Goal: Find specific page/section: Find specific page/section

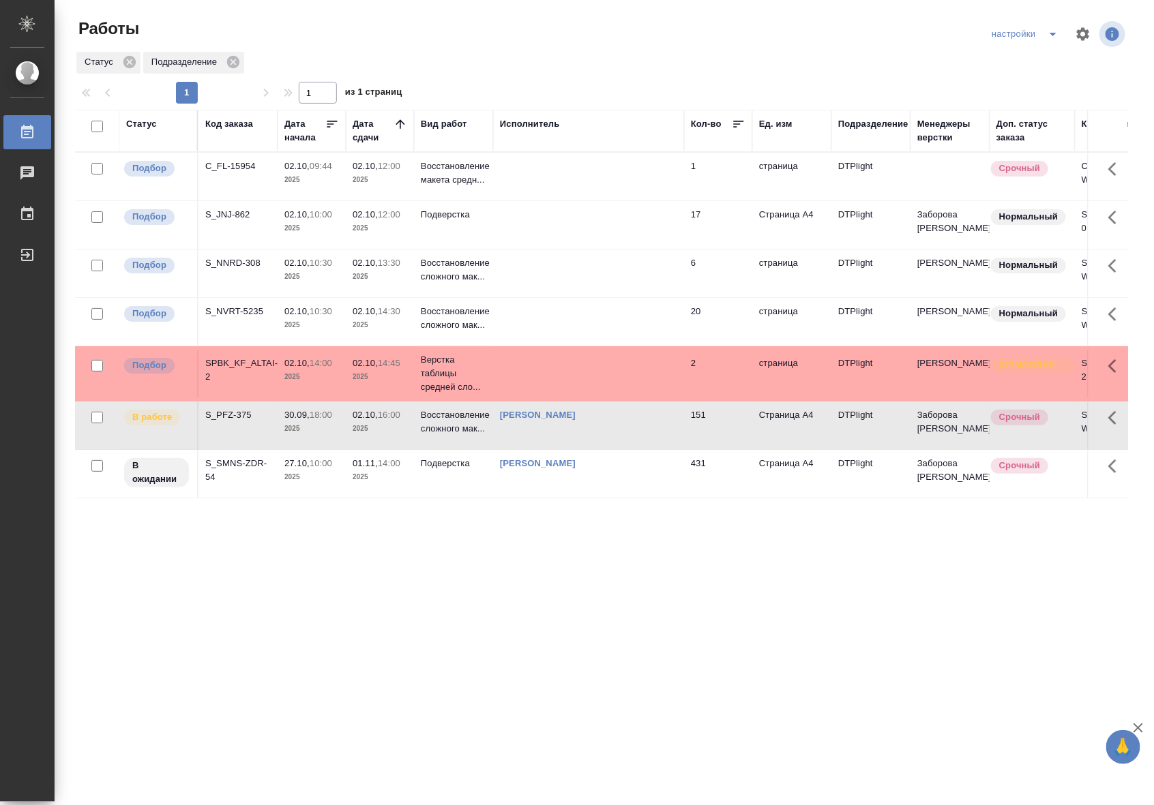
click at [897, 140] on div "Подразделение" at bounding box center [870, 130] width 65 height 27
click at [865, 130] on div "Подразделение" at bounding box center [873, 124] width 70 height 14
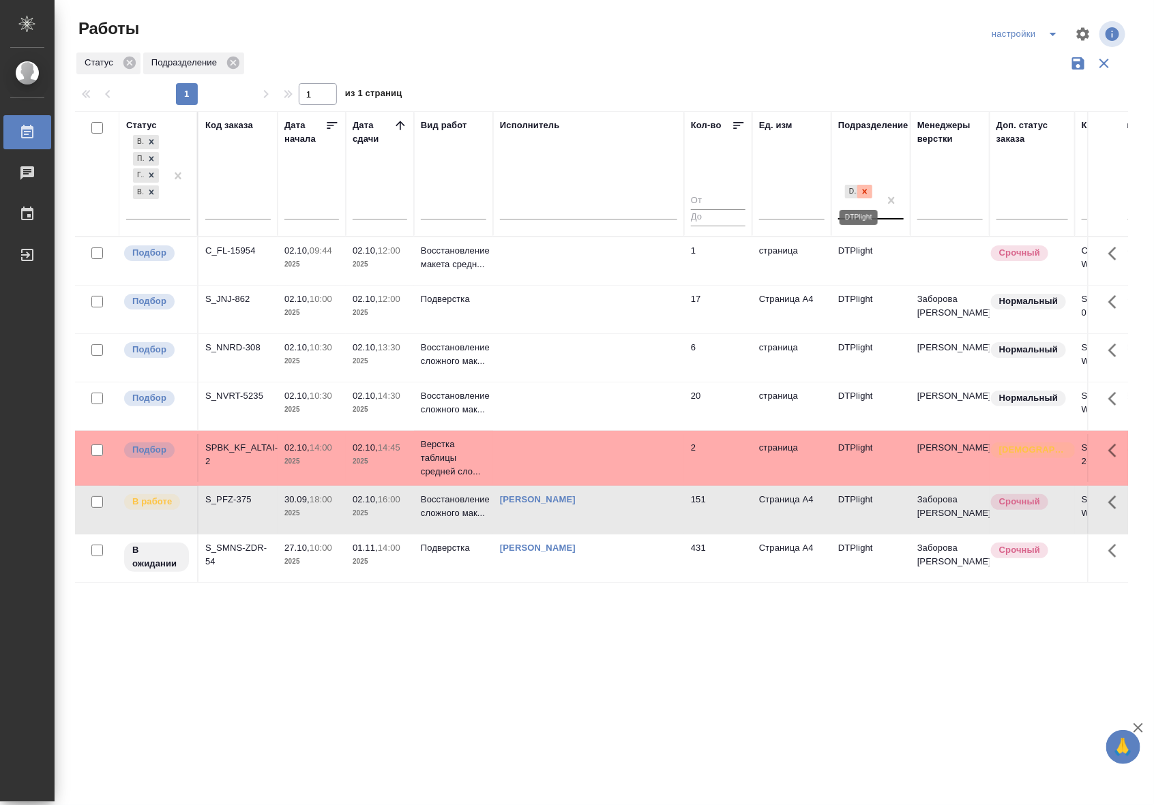
click at [865, 190] on icon at bounding box center [865, 192] width 10 height 10
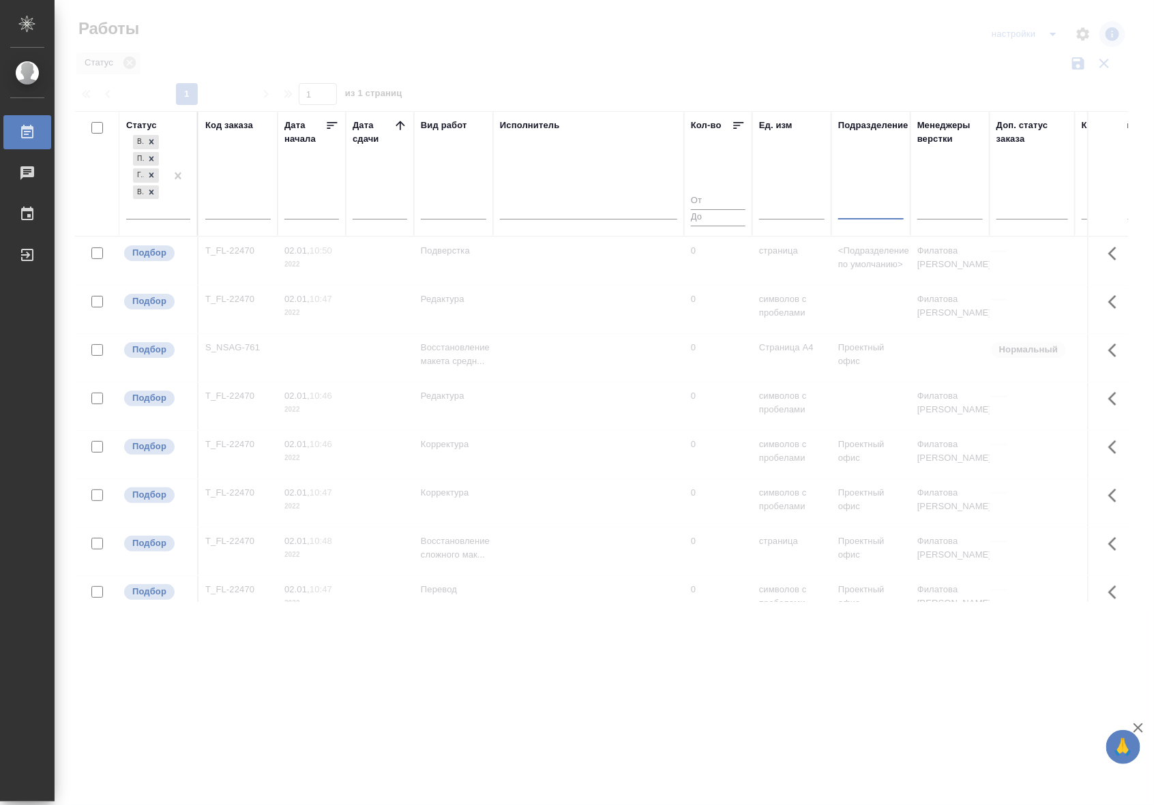
click at [860, 205] on div at bounding box center [870, 206] width 65 height 20
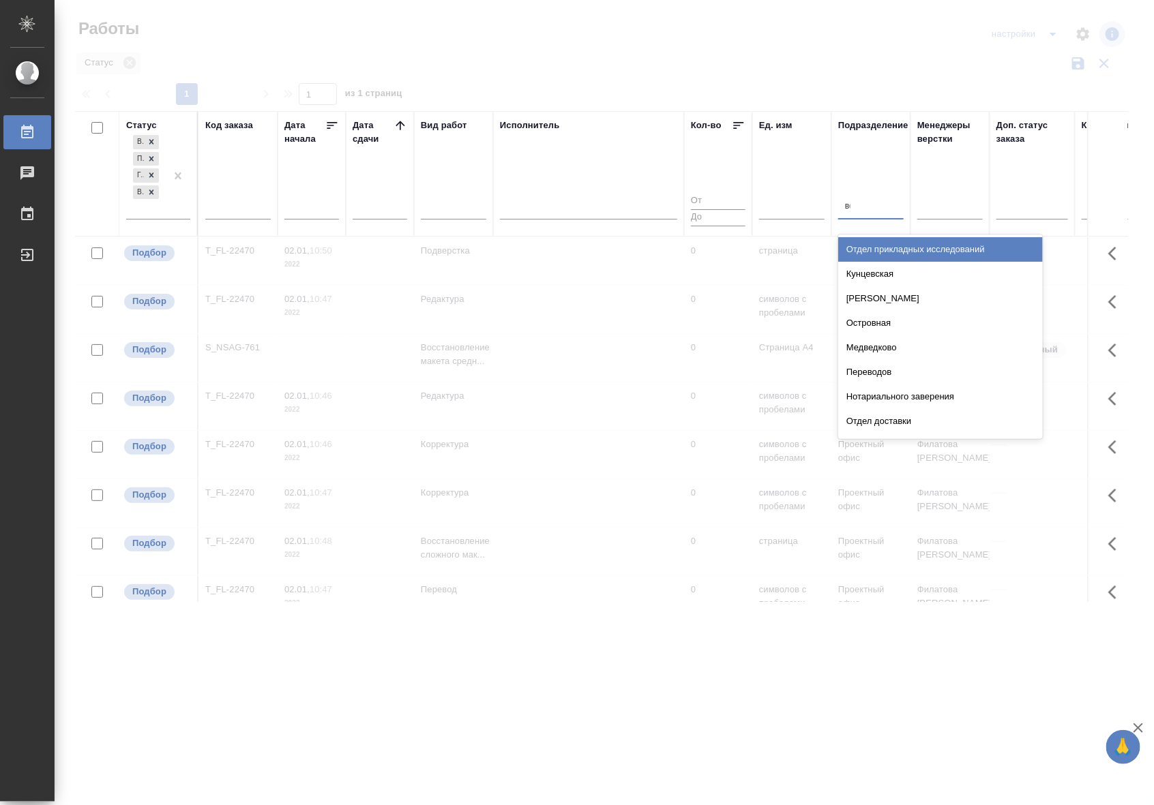
type input "вер"
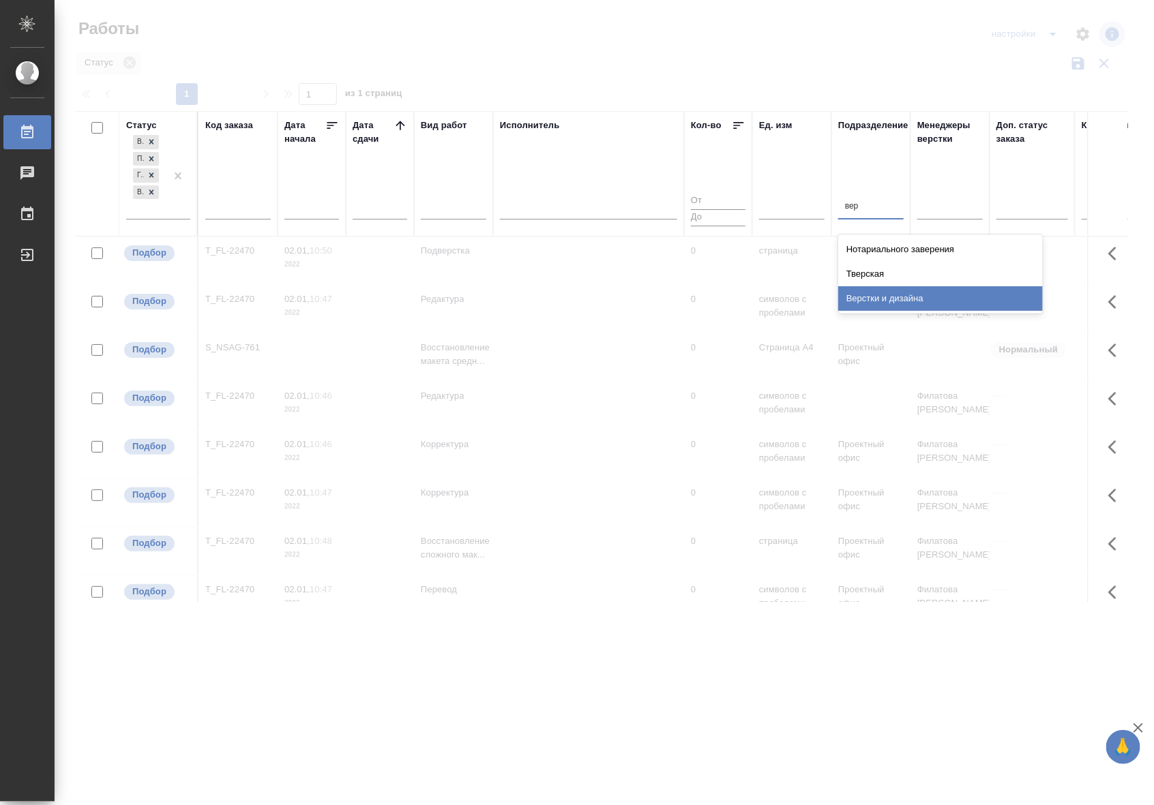
click at [863, 293] on div "Верстки и дизайна" at bounding box center [940, 298] width 205 height 25
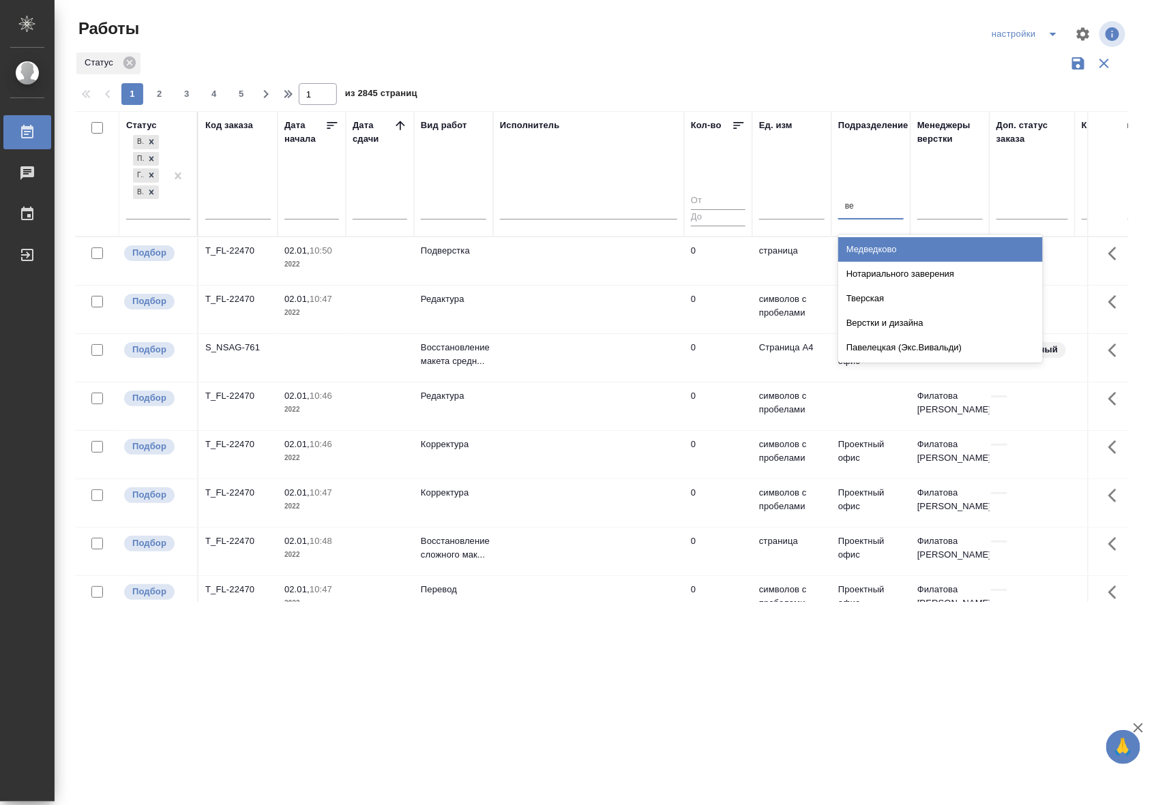
click at [846, 210] on input "ве" at bounding box center [850, 206] width 10 height 10
type input "dt"
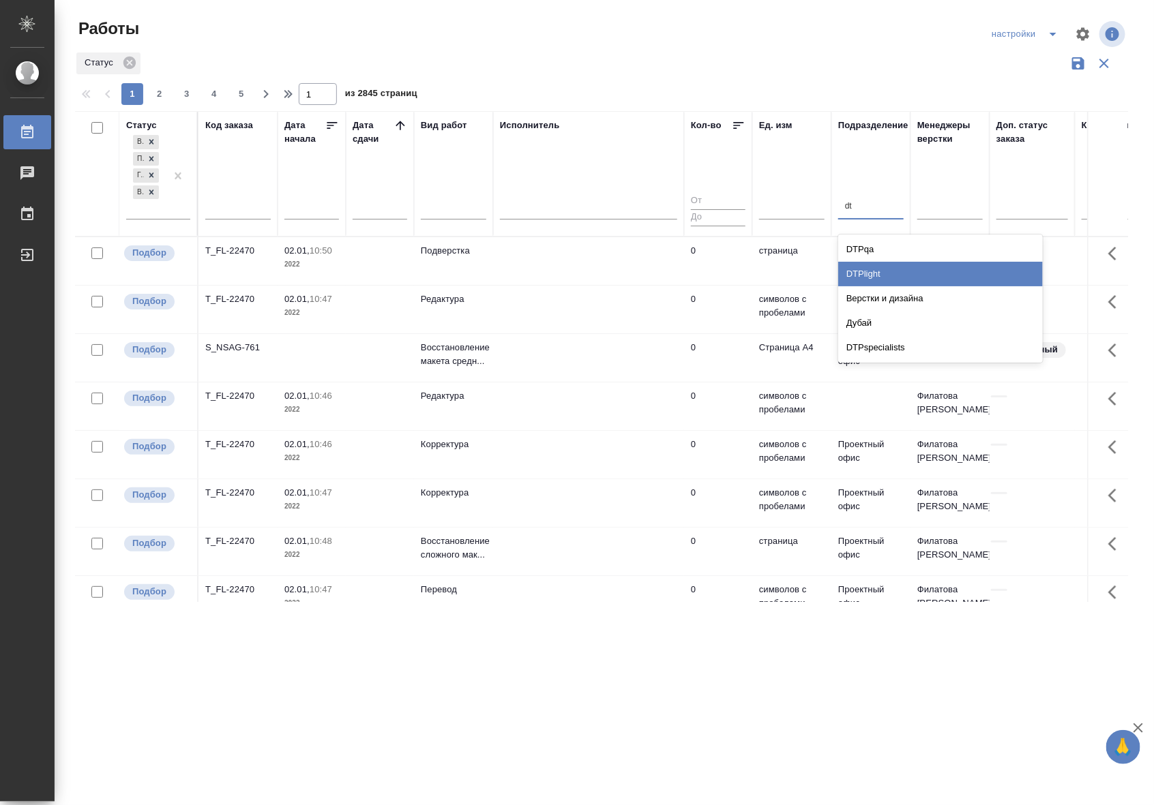
click at [877, 267] on div "DTPlight" at bounding box center [940, 274] width 205 height 25
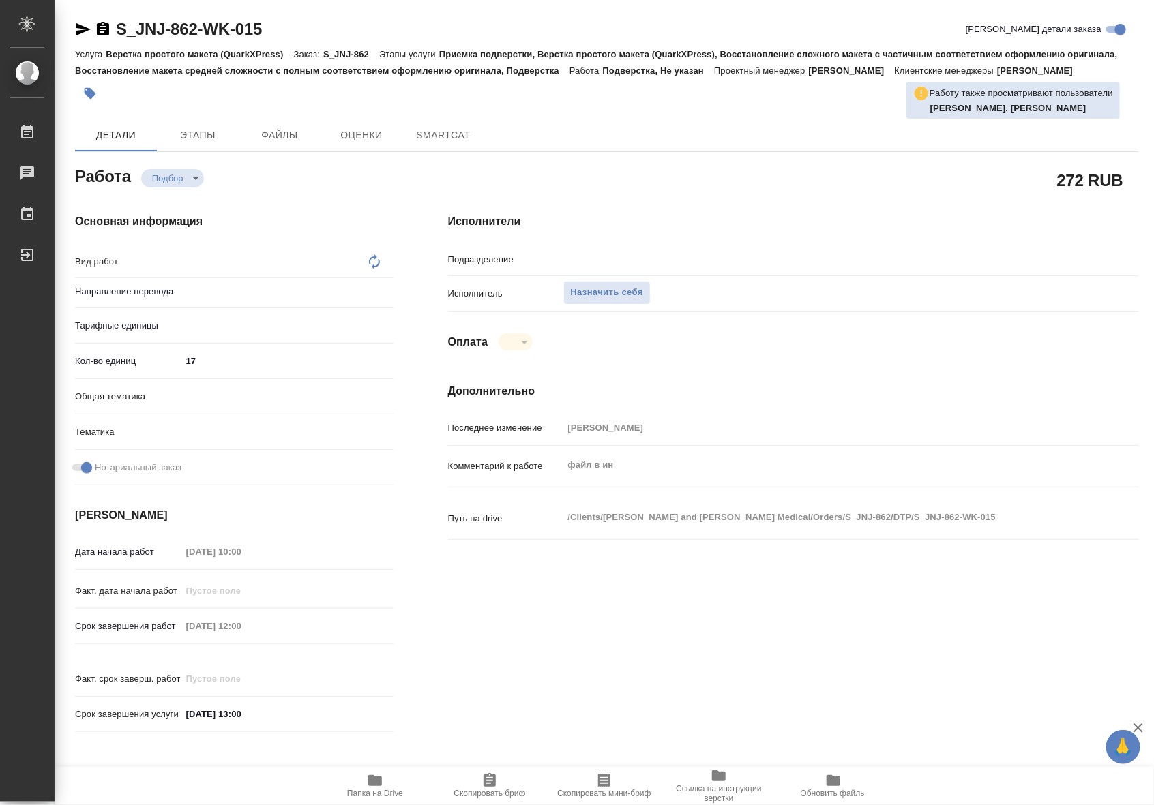
type textarea "x"
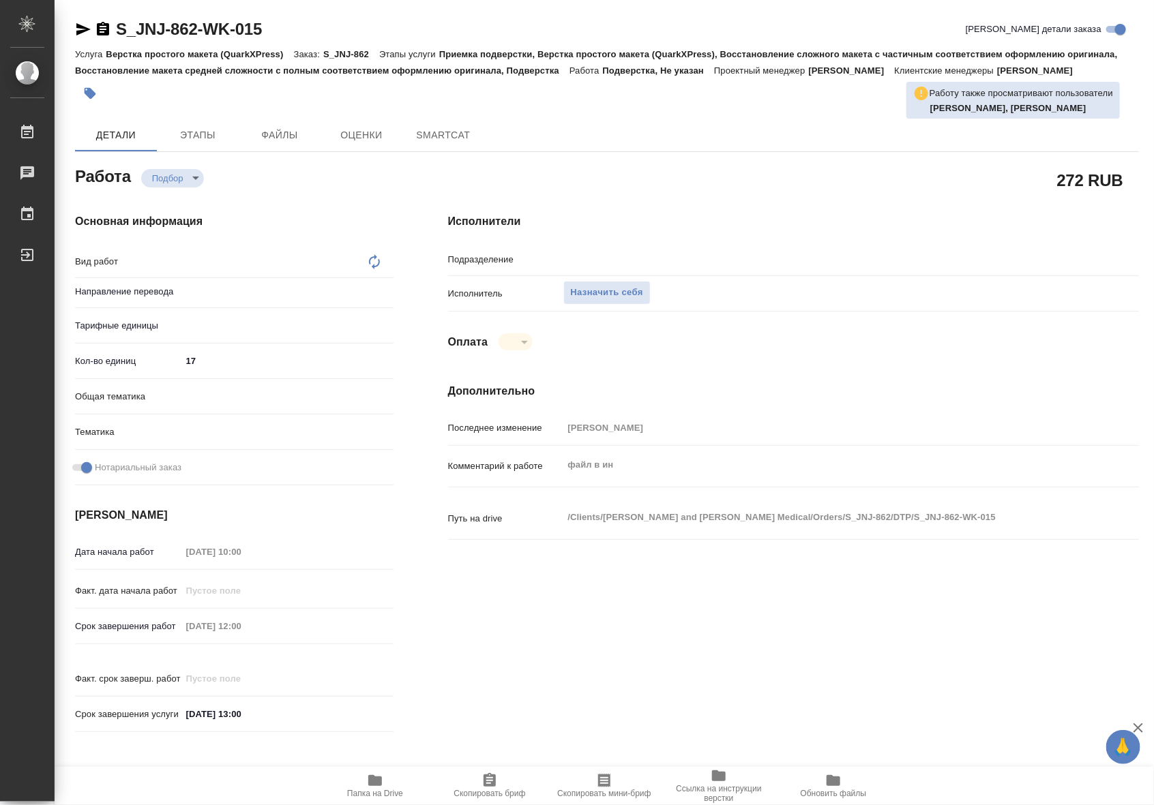
type textarea "x"
type input "DTPlight"
type textarea "Подверстка"
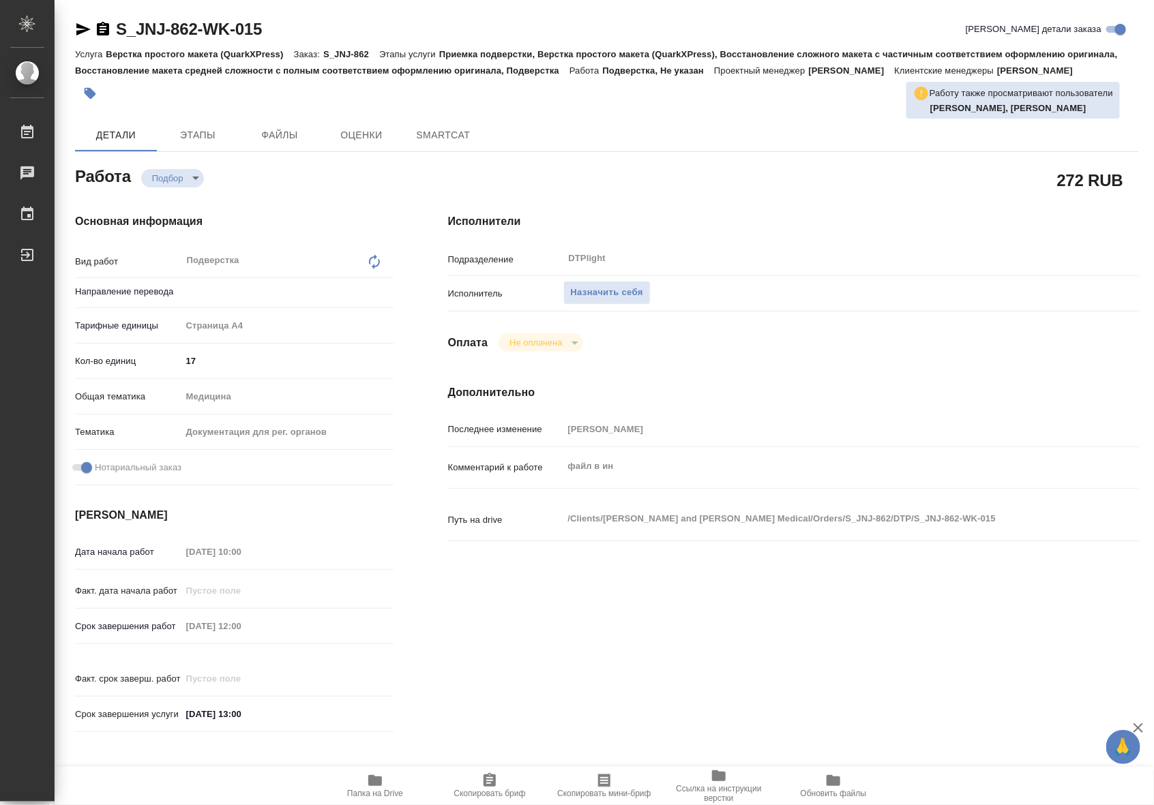
type textarea "x"
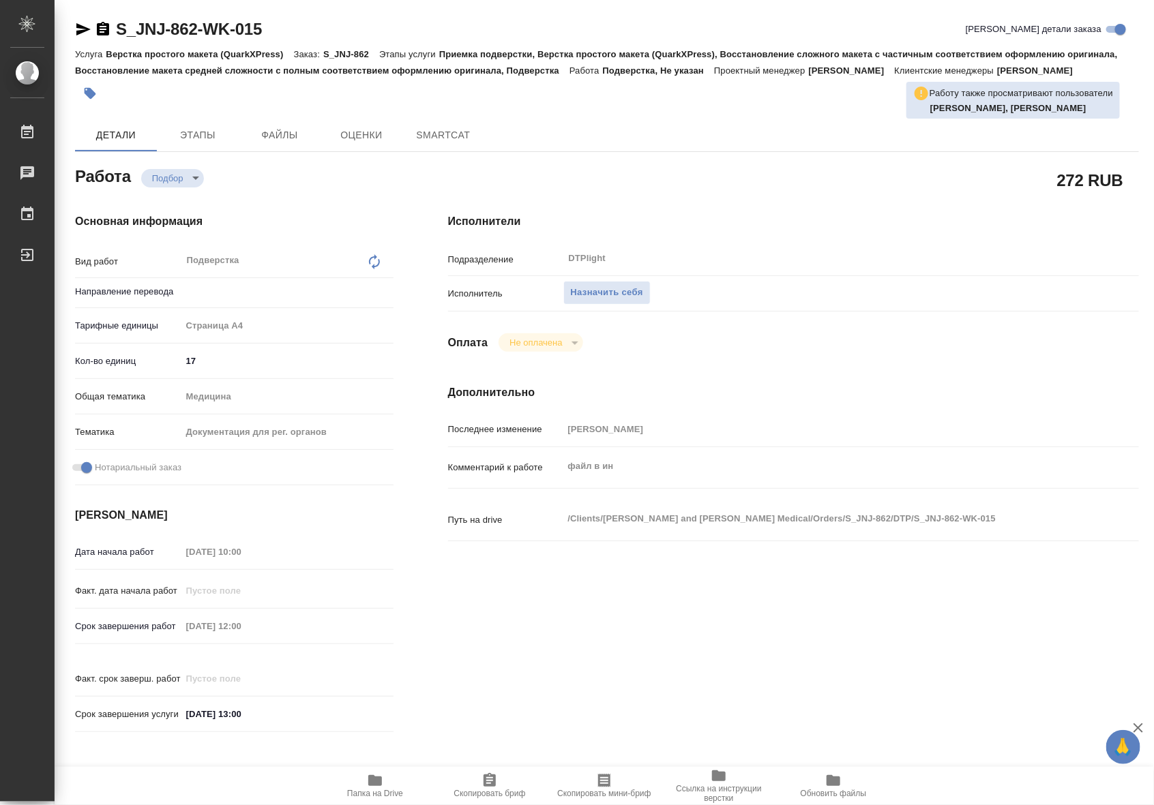
type textarea "x"
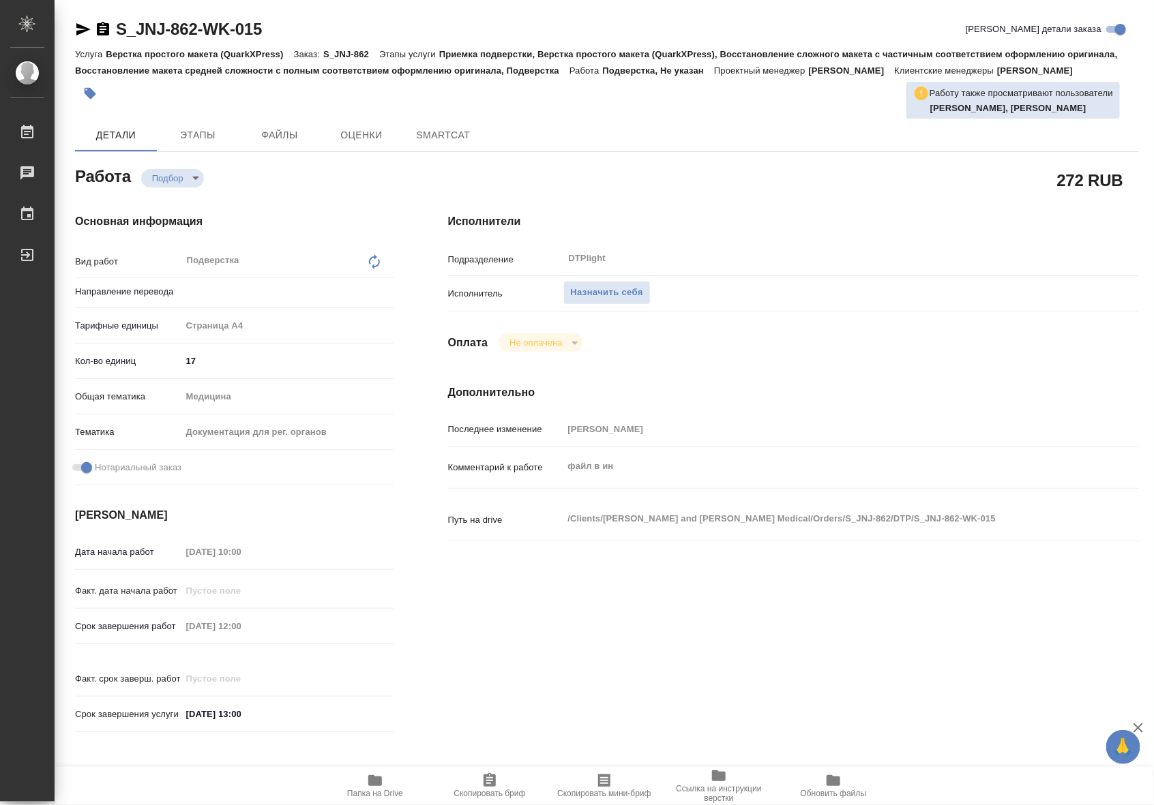
type textarea "x"
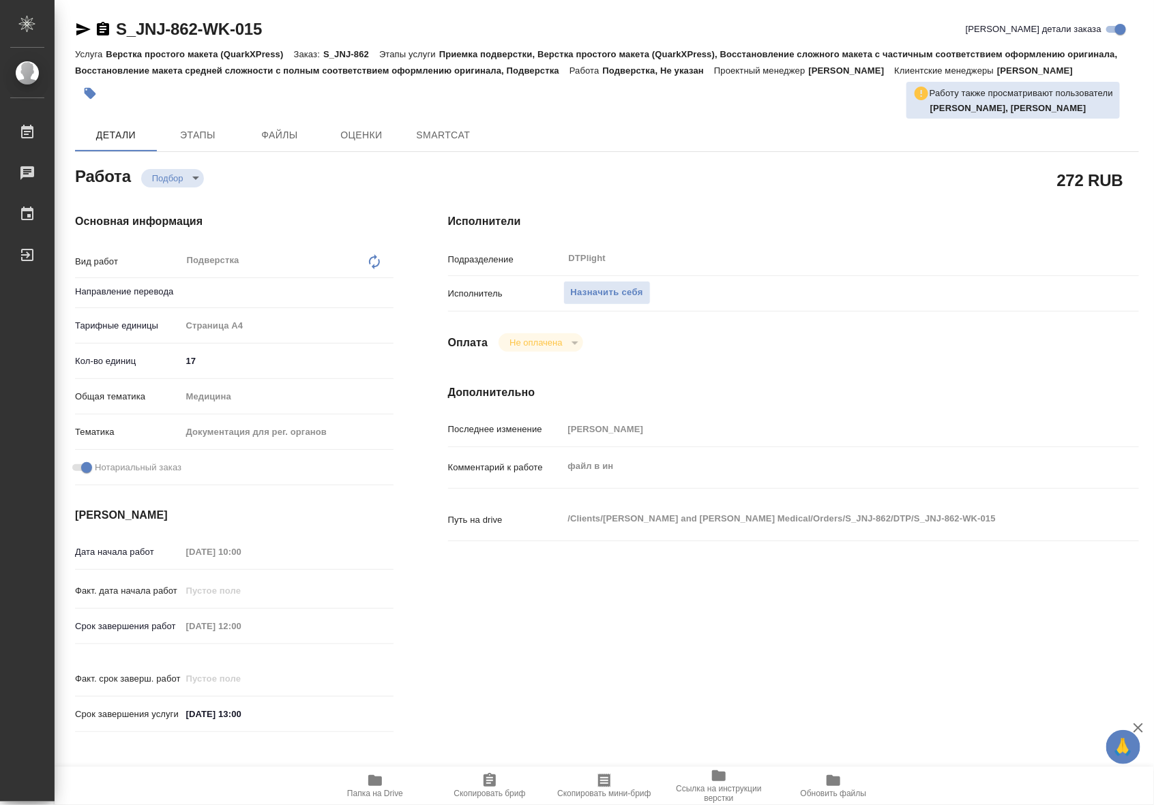
type textarea "x"
type input "Не указан"
type textarea "x"
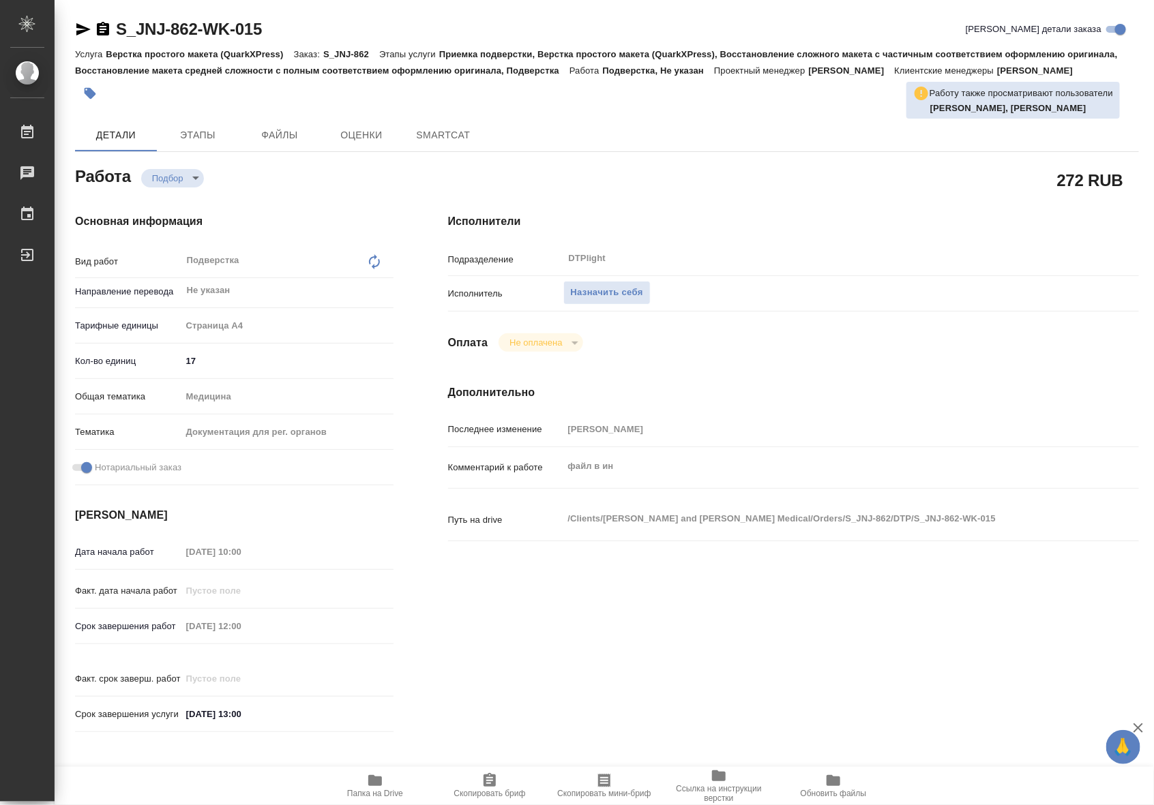
type textarea "x"
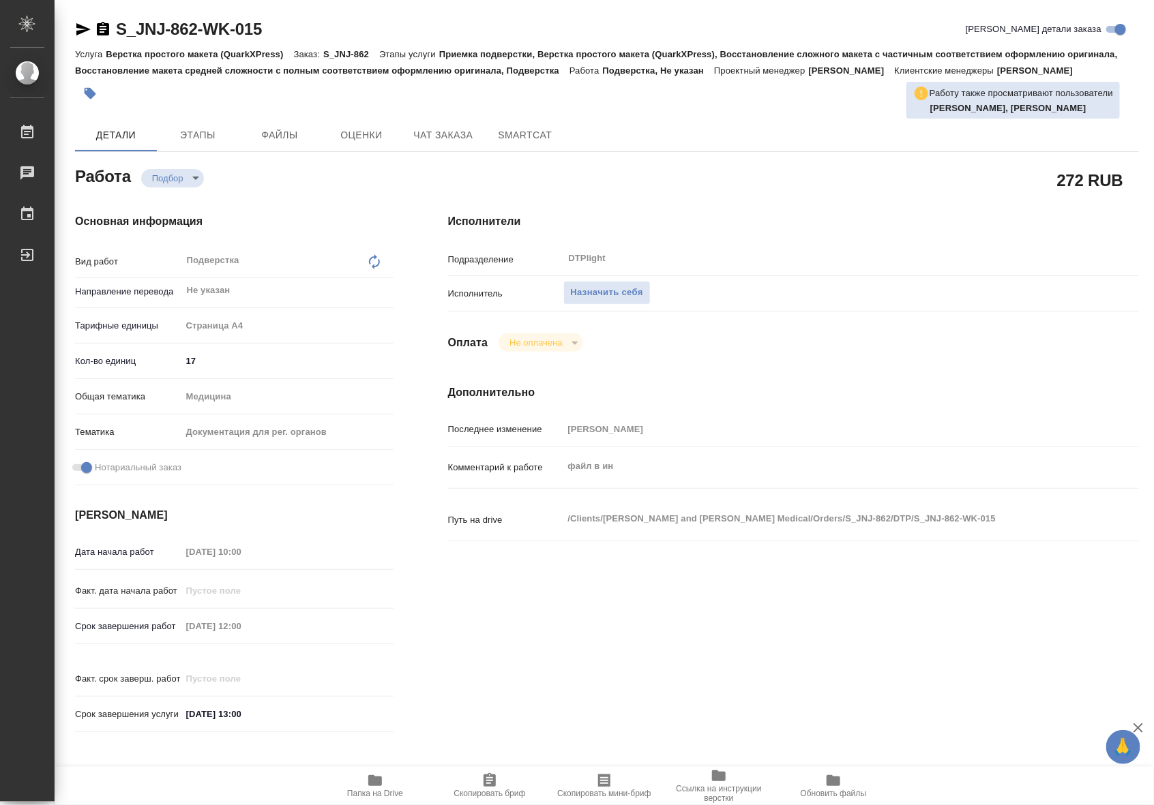
type textarea "x"
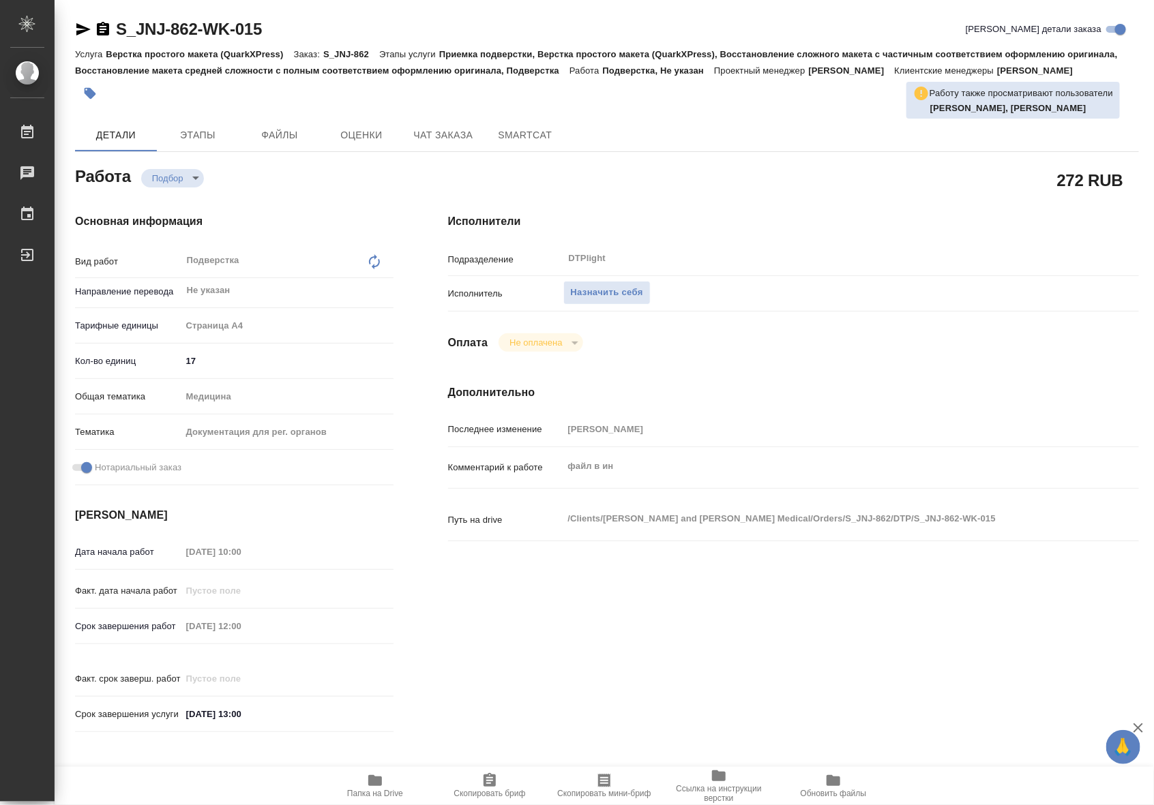
type textarea "x"
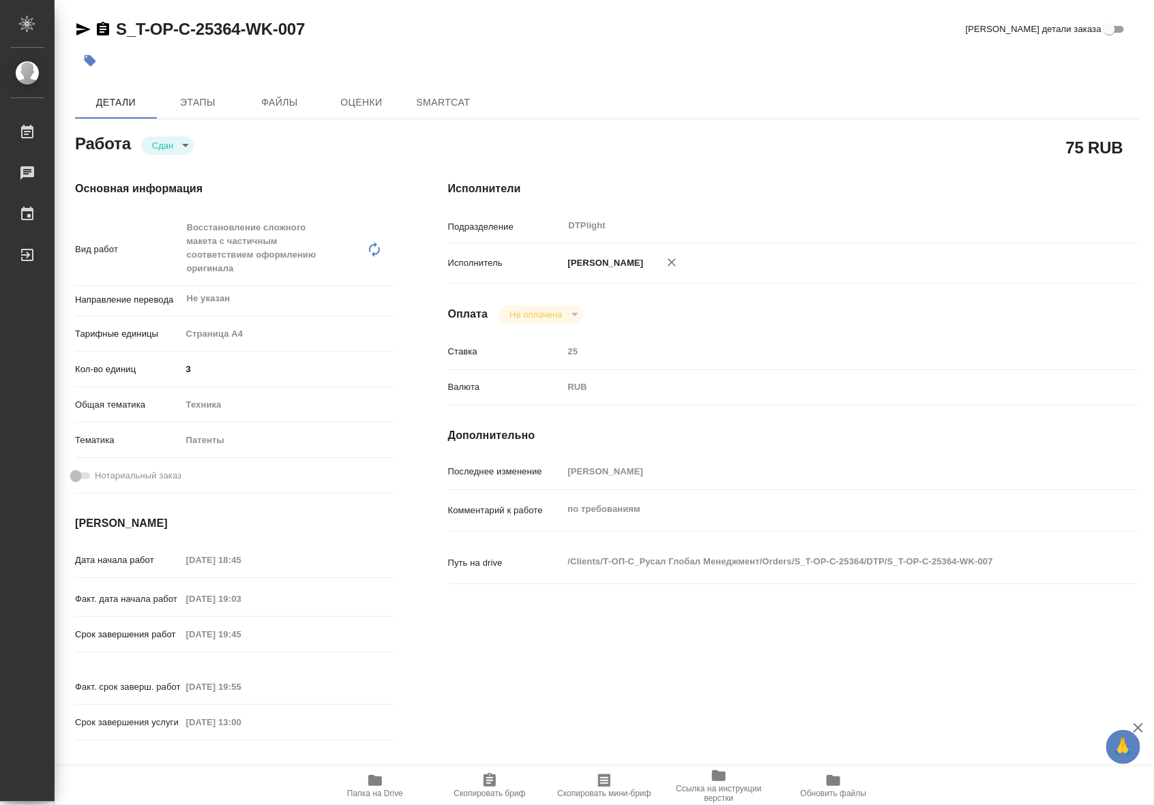
type textarea "x"
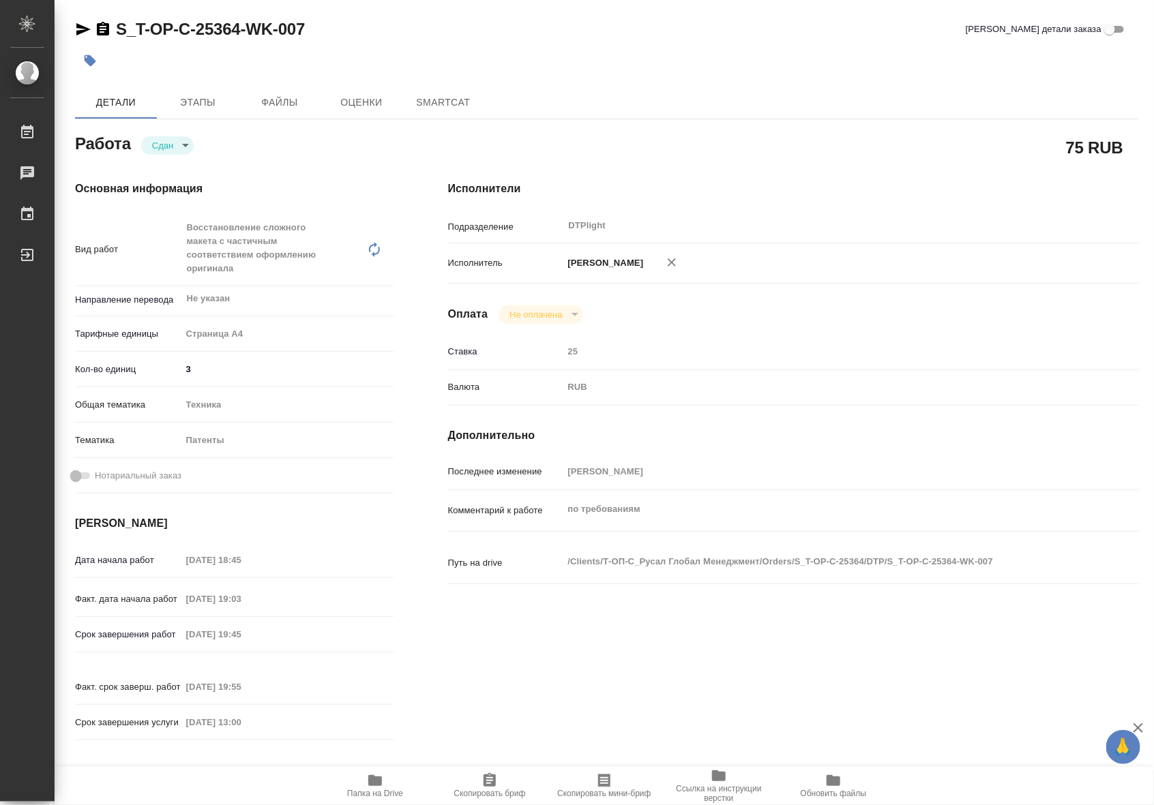
type textarea "x"
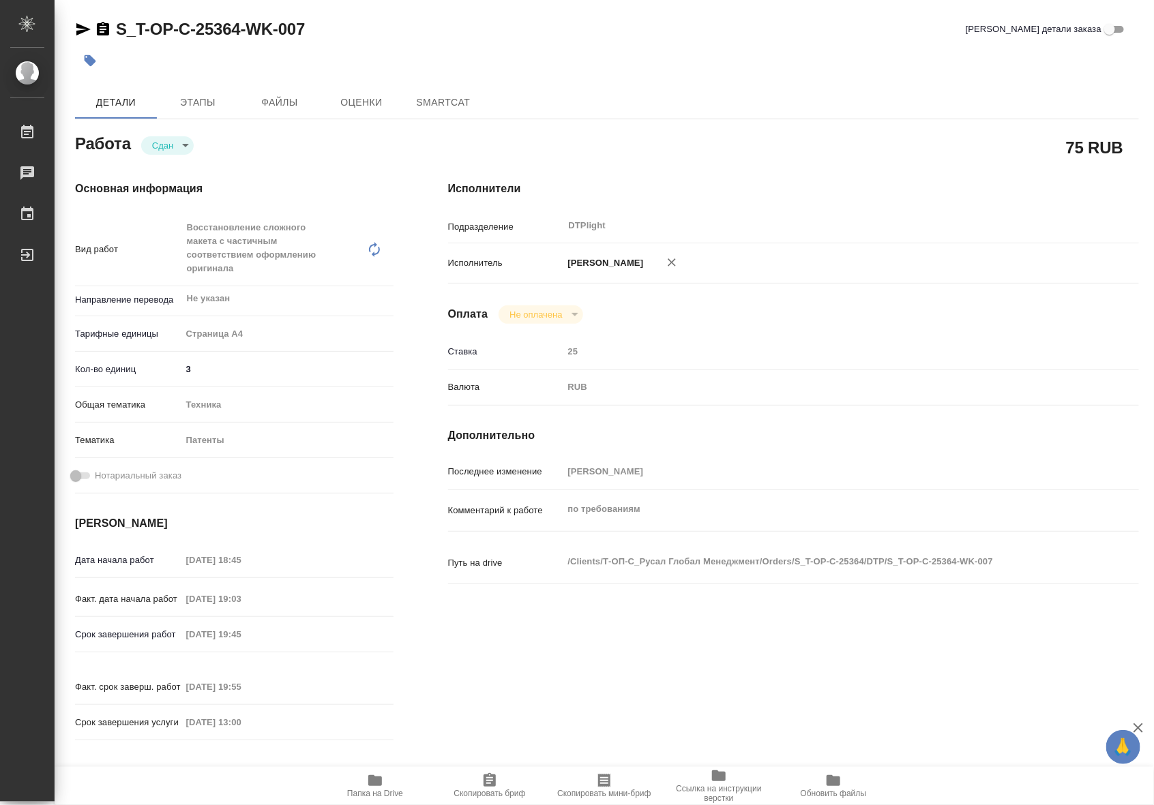
type textarea "x"
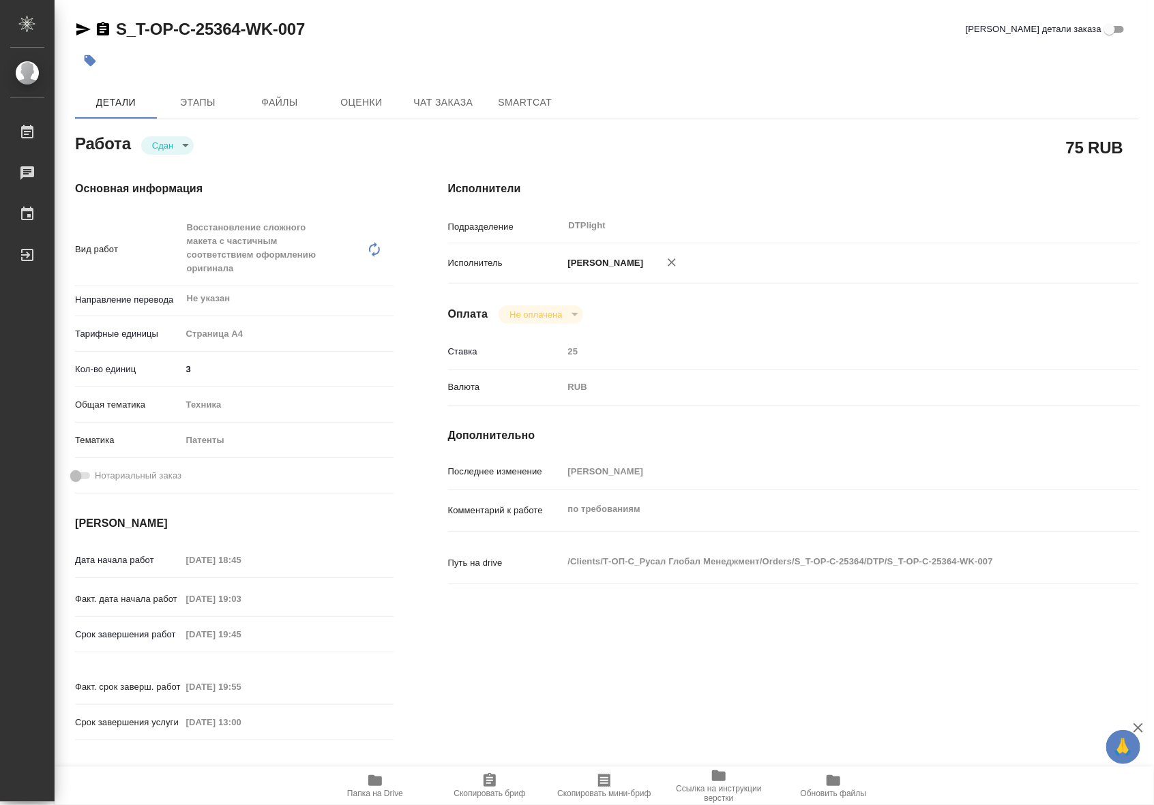
type textarea "x"
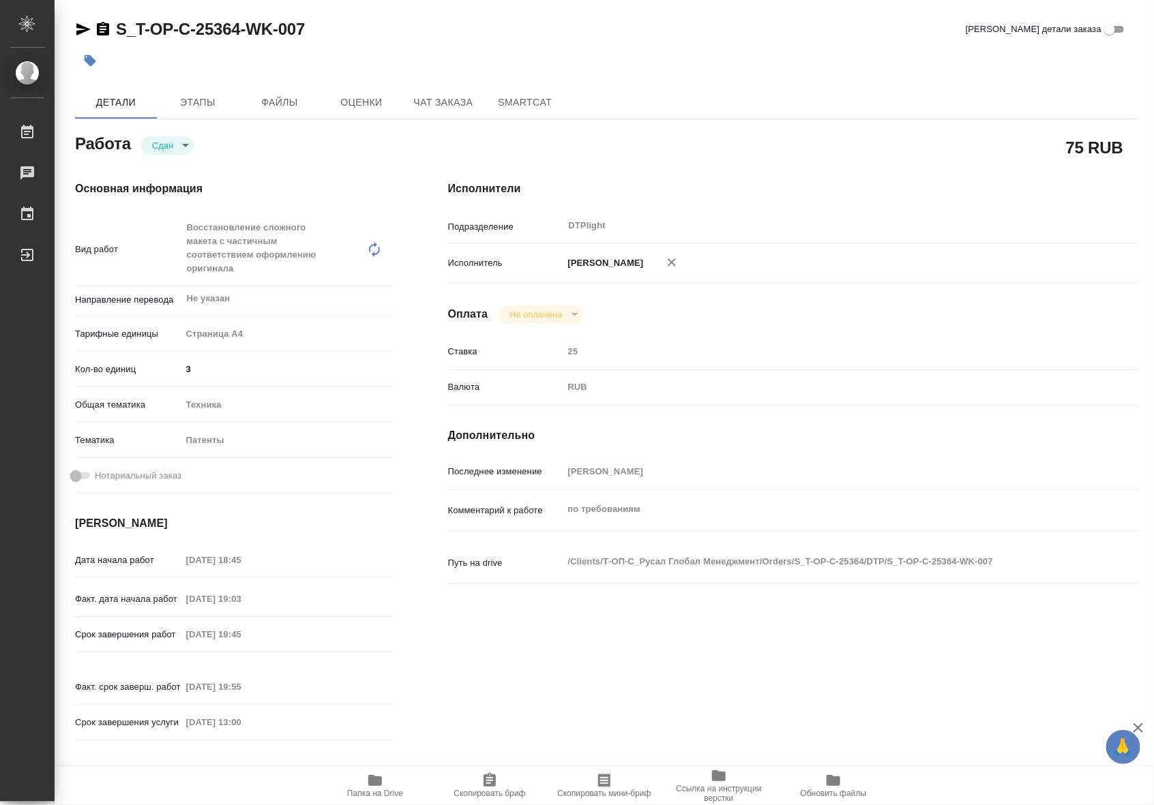
type textarea "x"
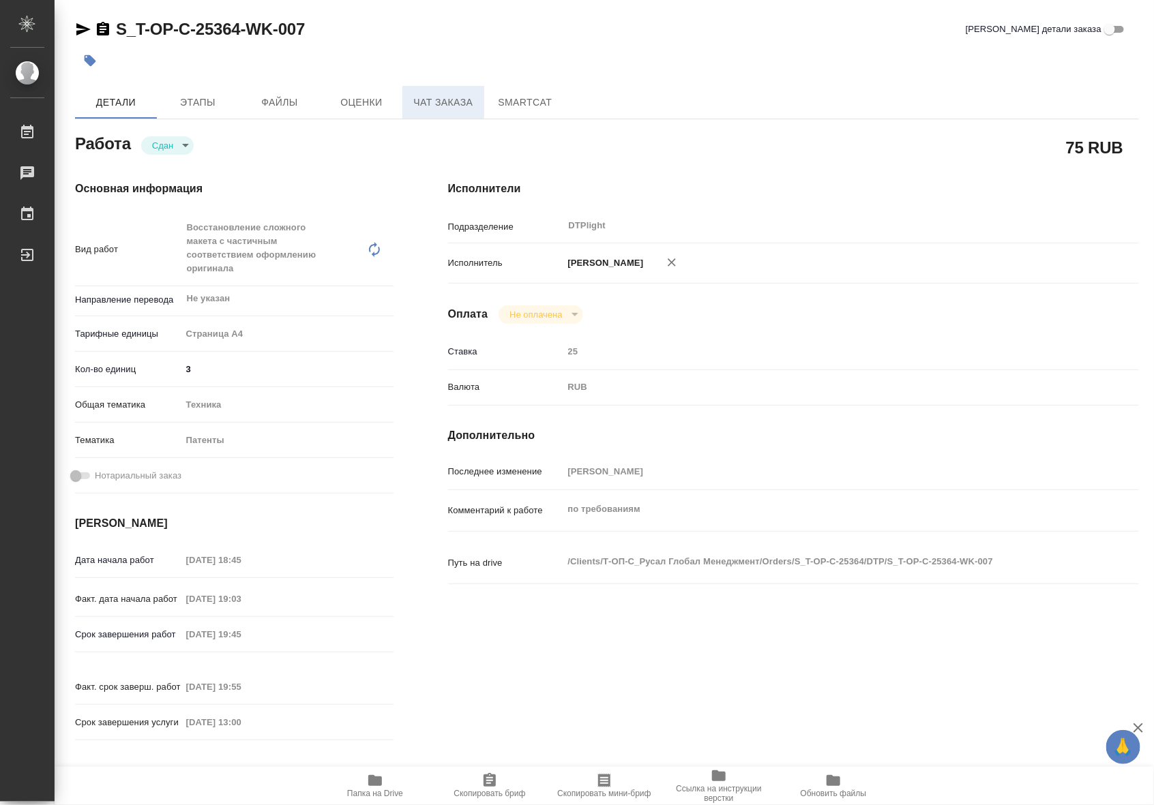
click at [423, 101] on span "Чат заказа" at bounding box center [442, 102] width 65 height 17
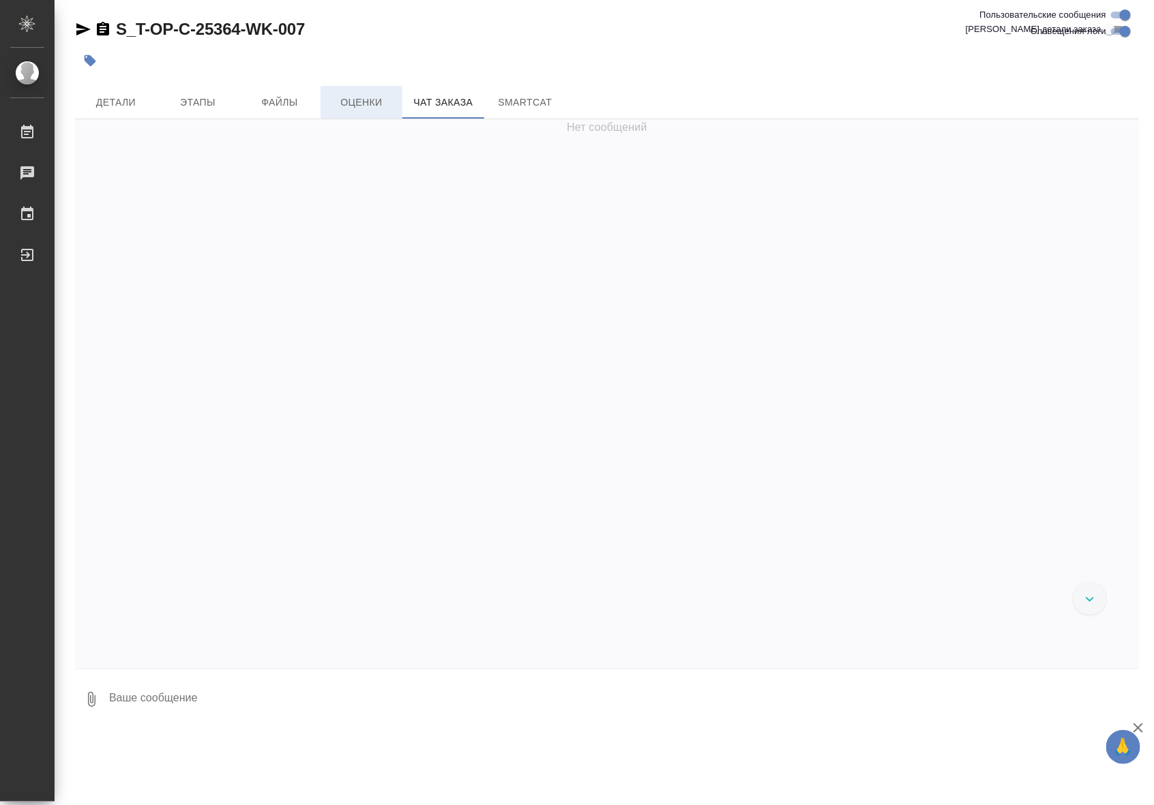
click at [363, 113] on button "Оценки" at bounding box center [361, 102] width 82 height 33
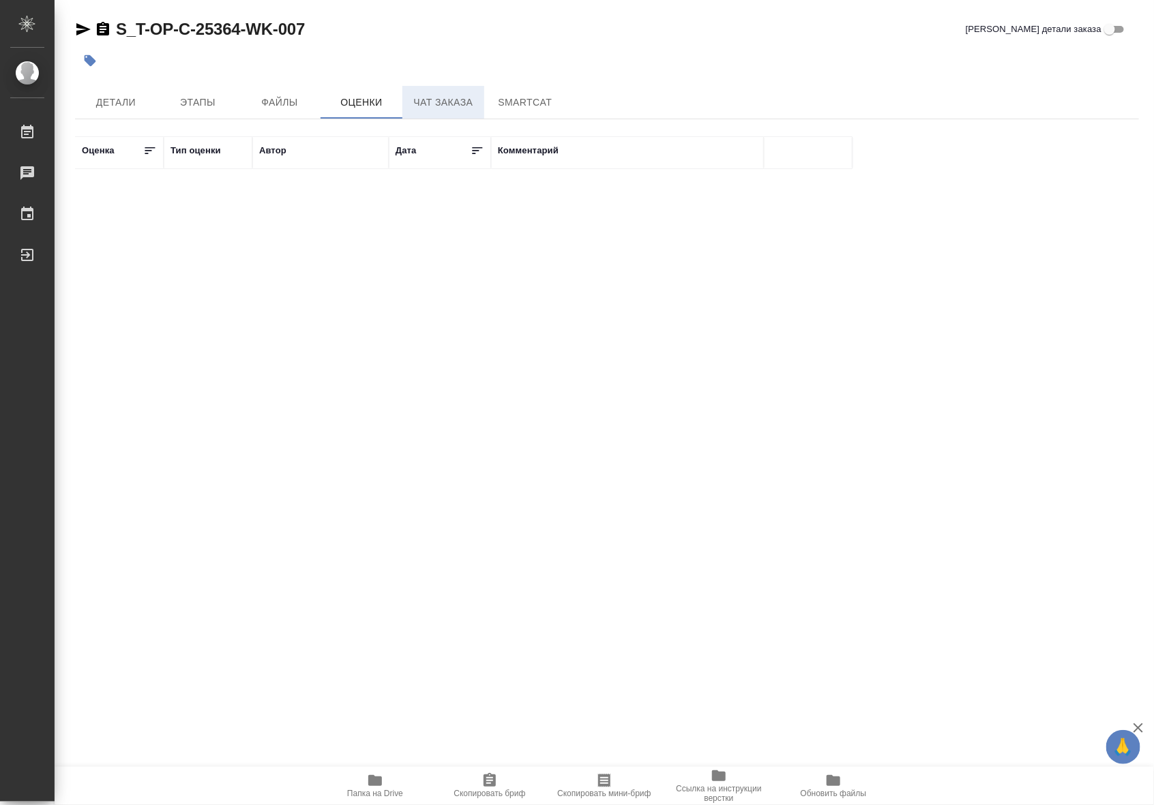
click at [437, 96] on span "Чат заказа" at bounding box center [442, 102] width 65 height 17
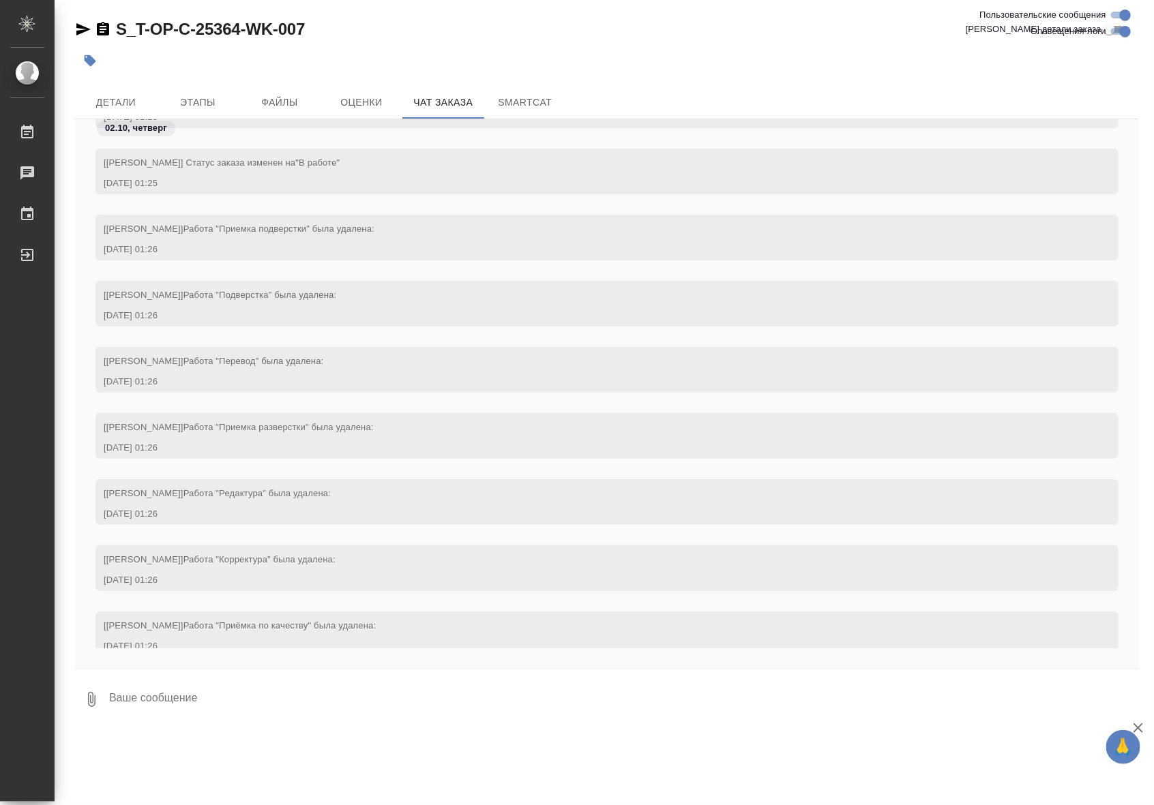
scroll to position [6739, 0]
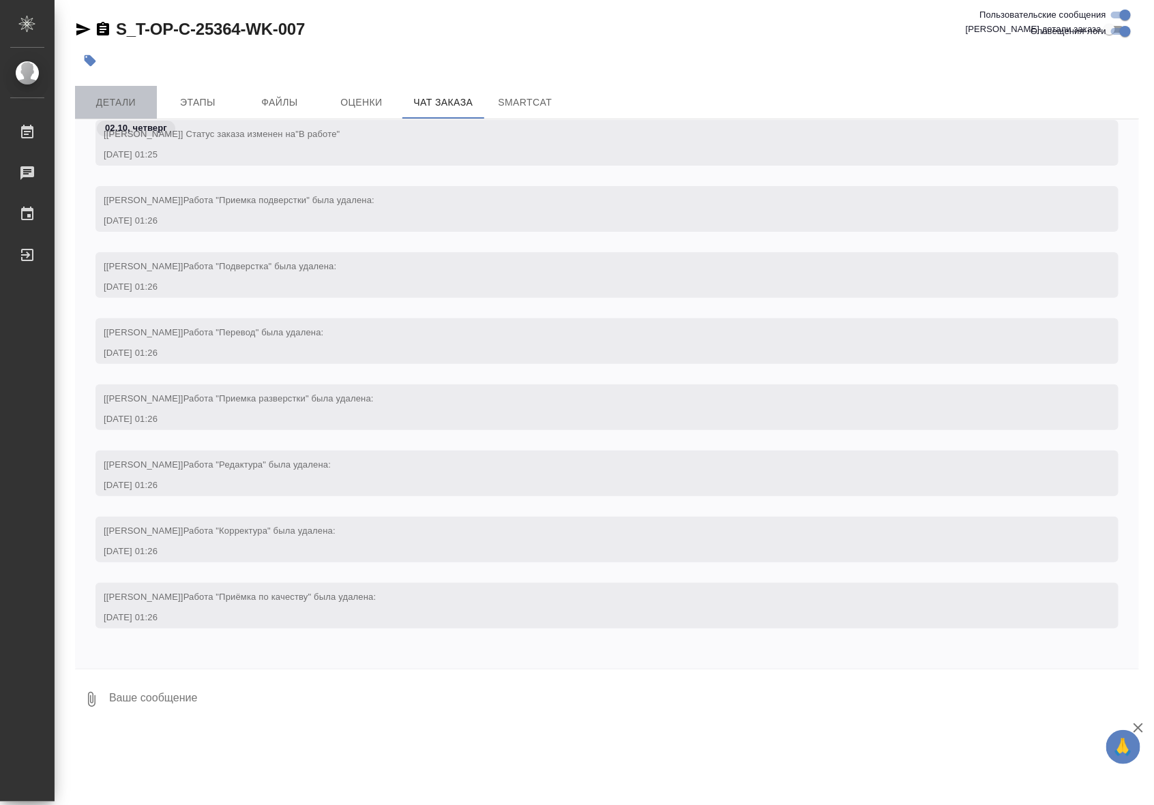
click at [113, 98] on span "Детали" at bounding box center [115, 102] width 65 height 17
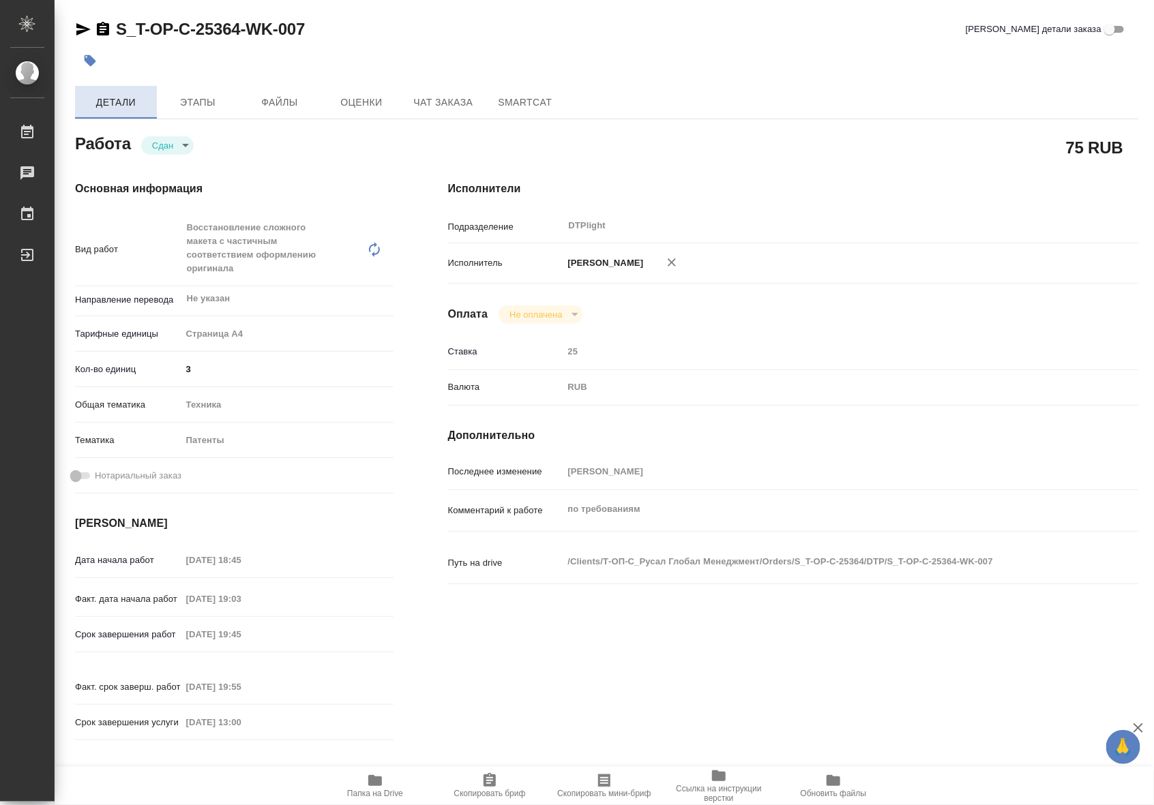
type textarea "x"
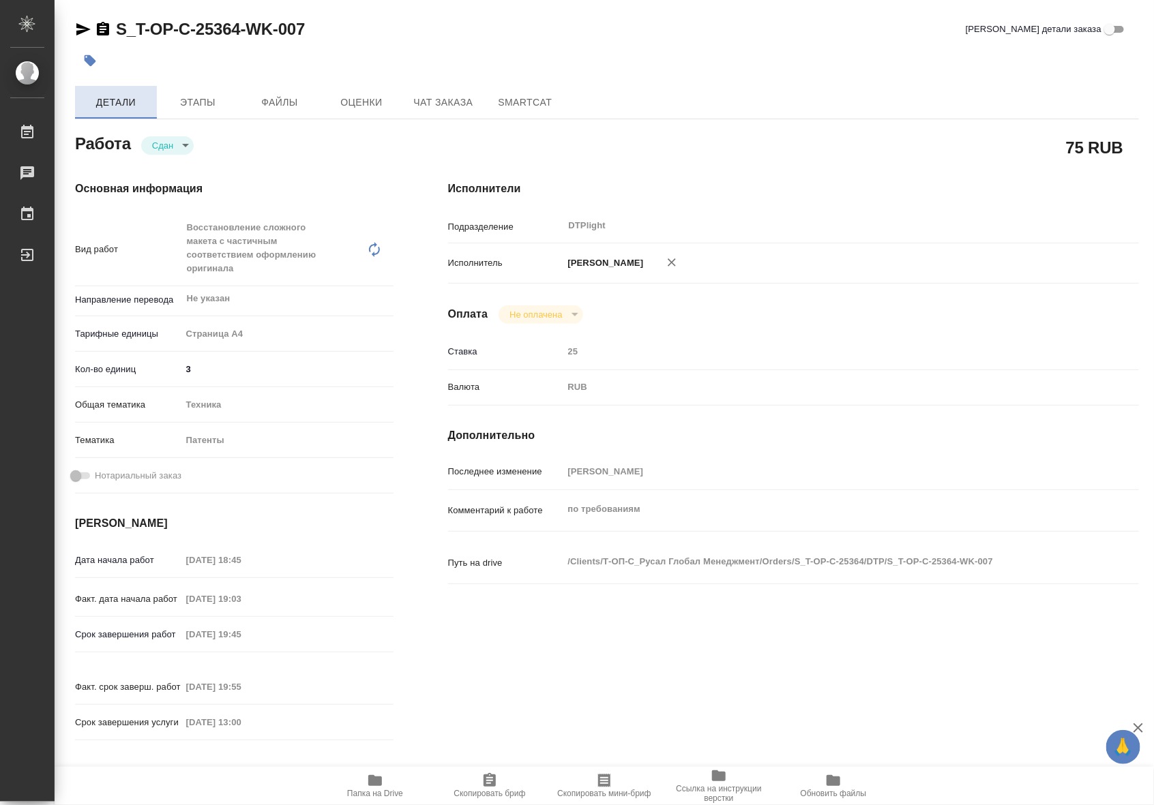
type textarea "x"
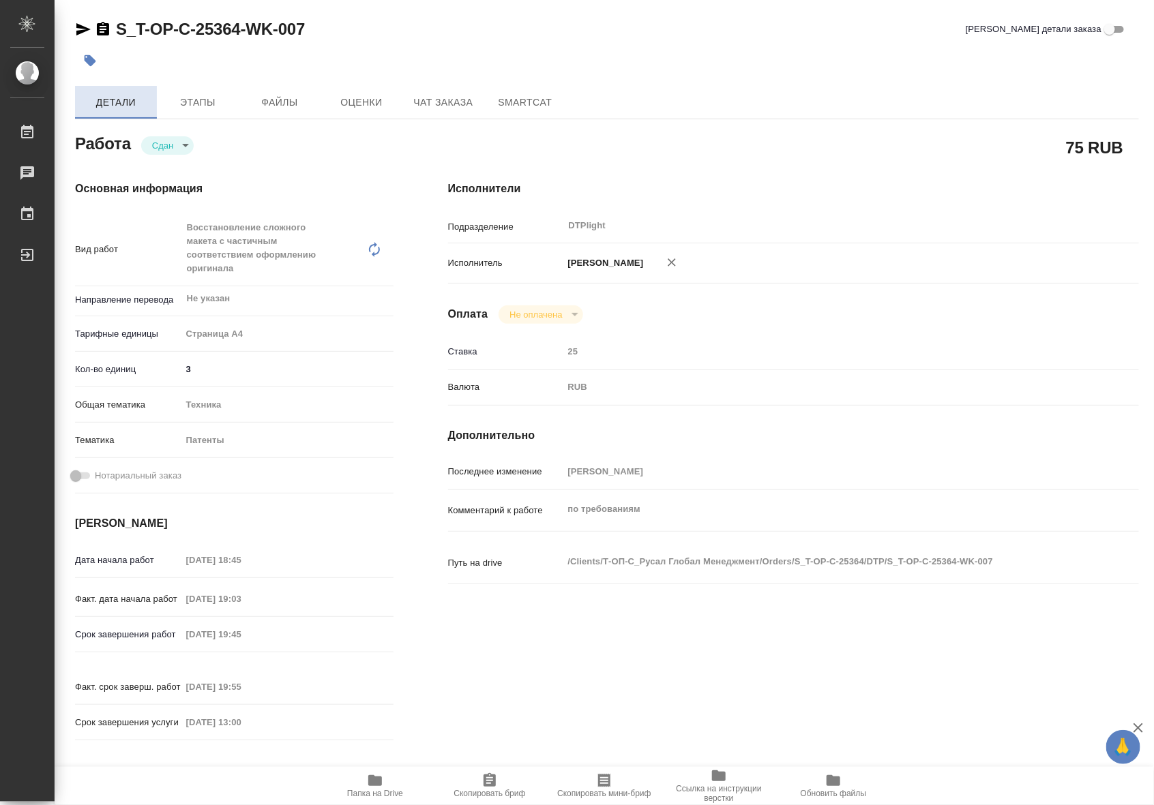
type textarea "x"
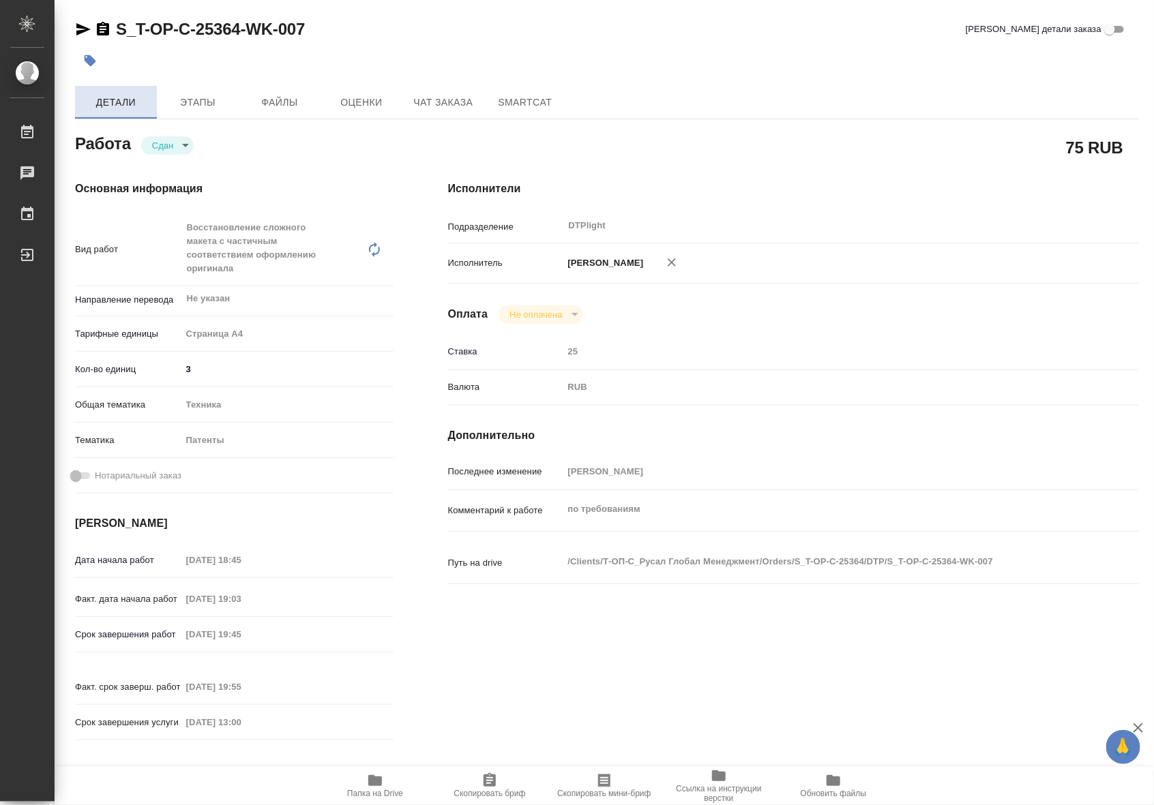
type textarea "x"
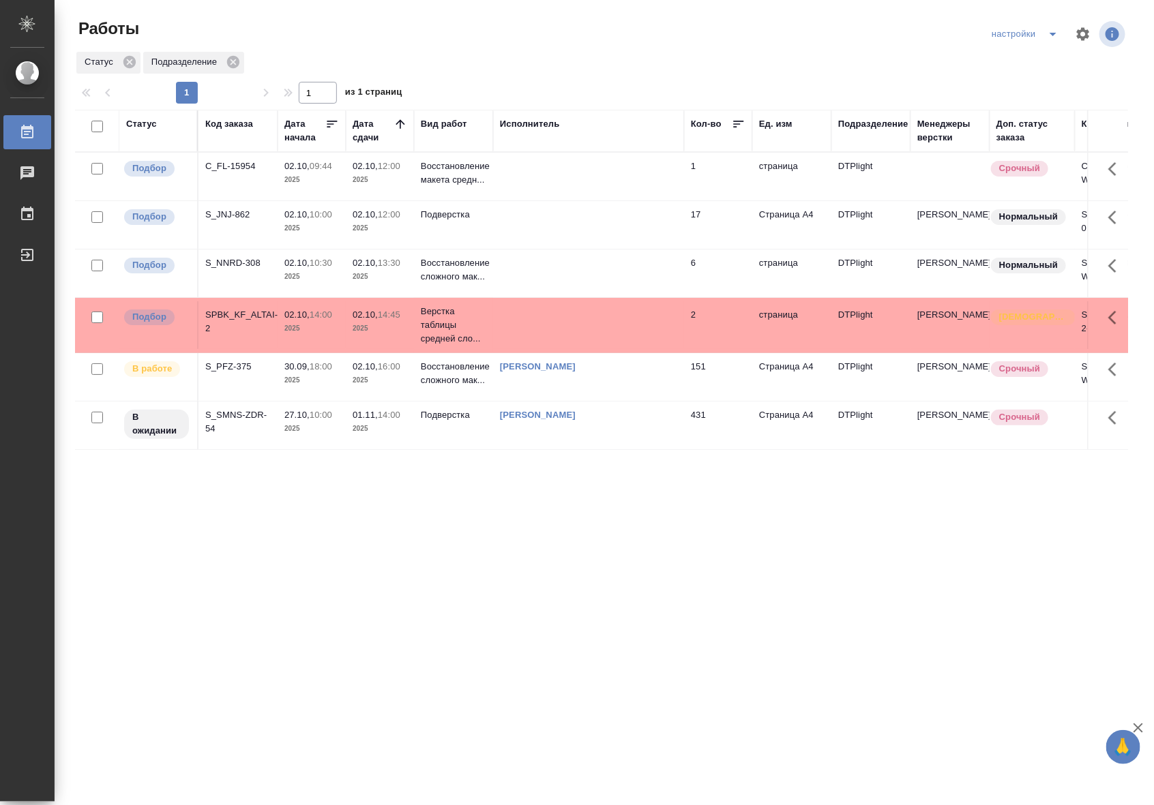
click at [604, 380] on td "[PERSON_NAME]" at bounding box center [588, 377] width 191 height 48
